Goal: Task Accomplishment & Management: Manage account settings

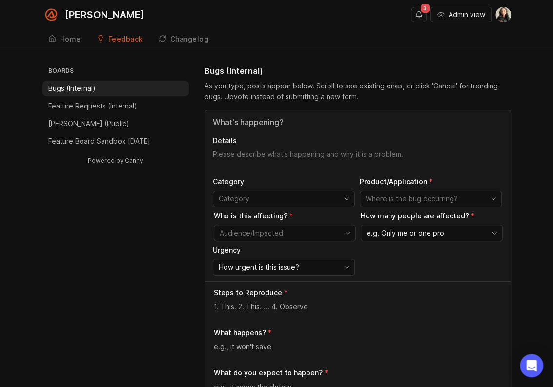
click at [501, 20] on img at bounding box center [504, 15] width 16 height 16
click at [455, 57] on p "Logout" at bounding box center [449, 58] width 23 height 10
click at [504, 11] on img at bounding box center [504, 15] width 16 height 16
click at [463, 55] on div "Logout" at bounding box center [468, 58] width 98 height 16
